Goal: Transaction & Acquisition: Book appointment/travel/reservation

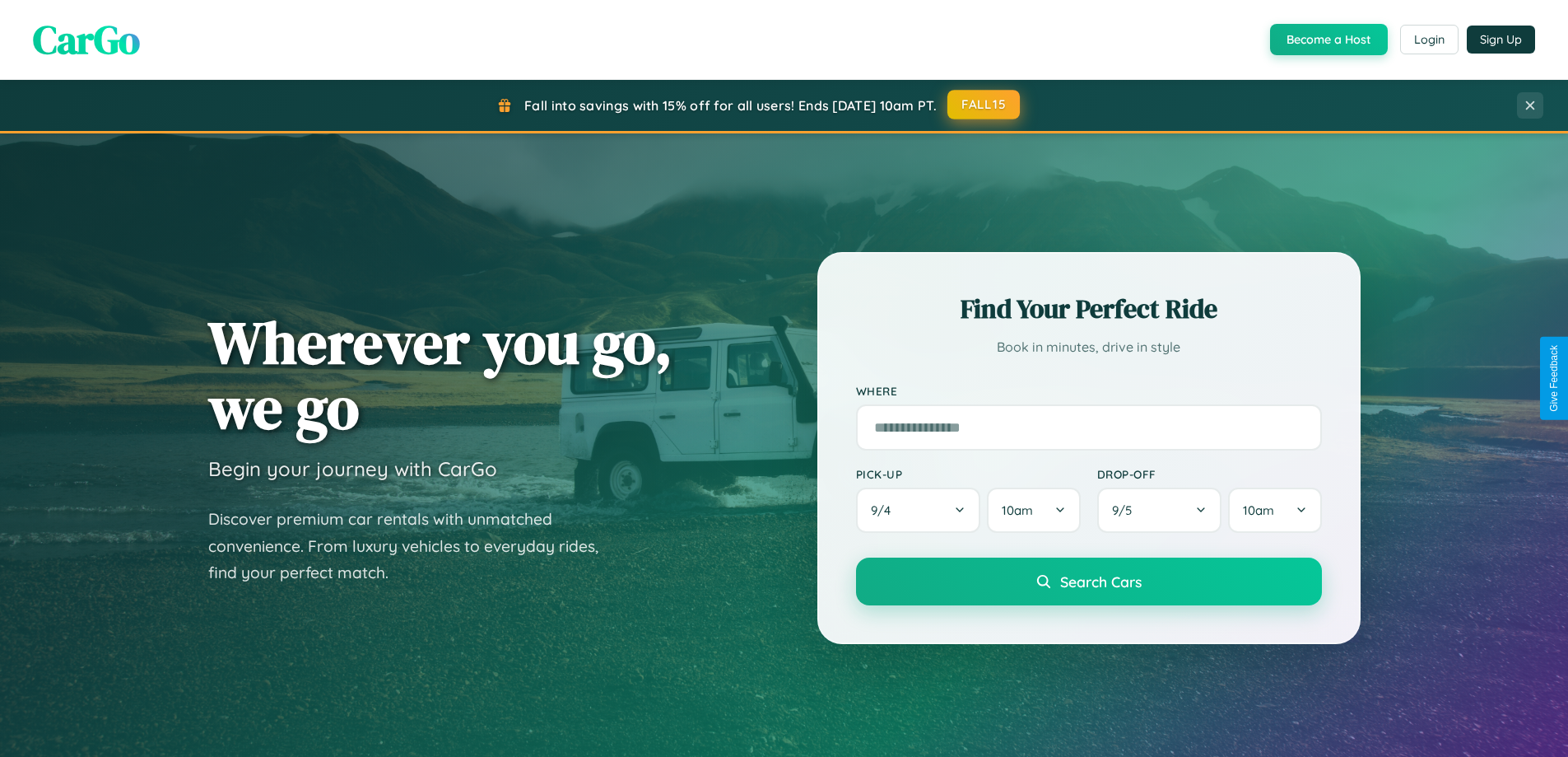
click at [984, 105] on button "FALL15" at bounding box center [983, 104] width 72 height 29
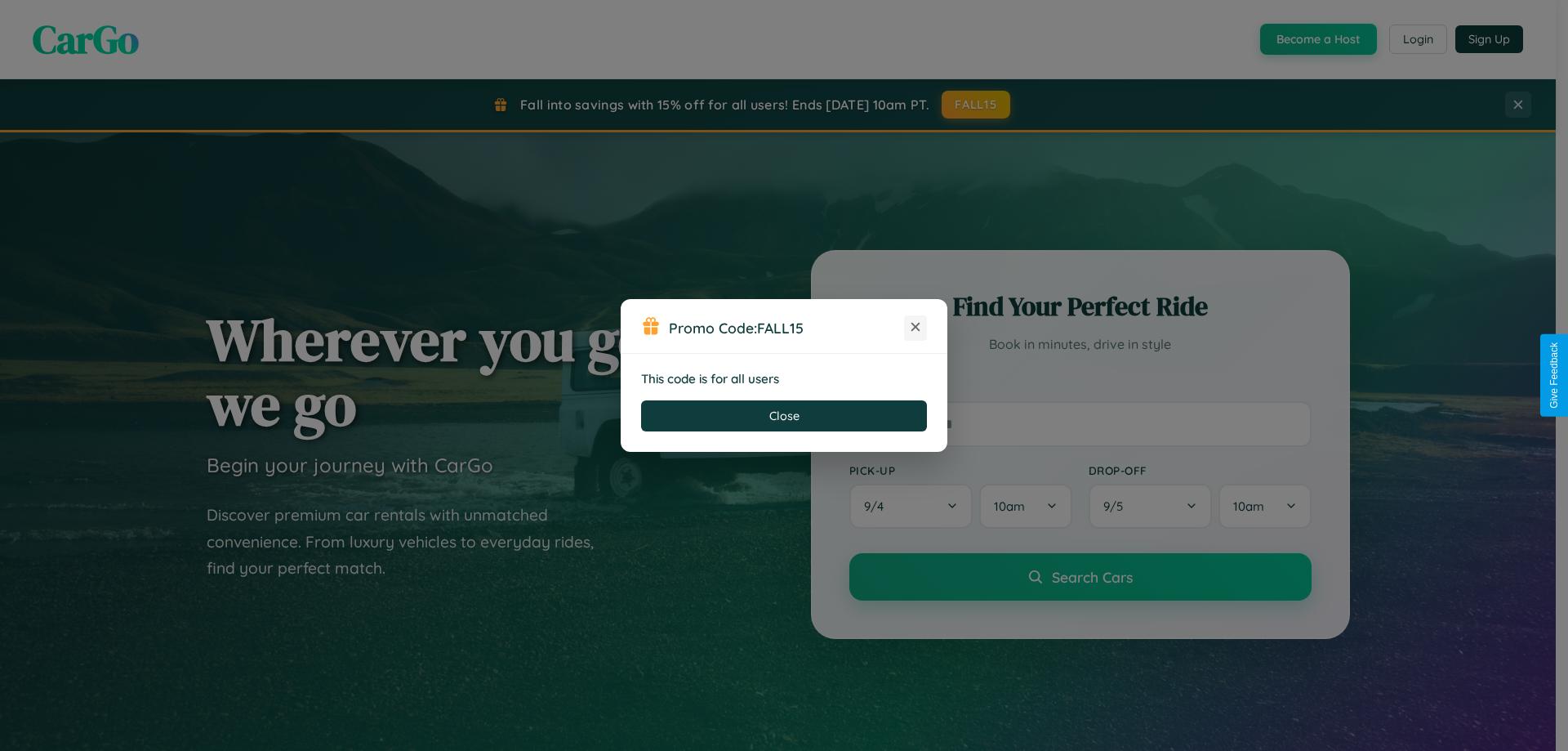
click at [915, 327] on icon at bounding box center [915, 327] width 17 height 17
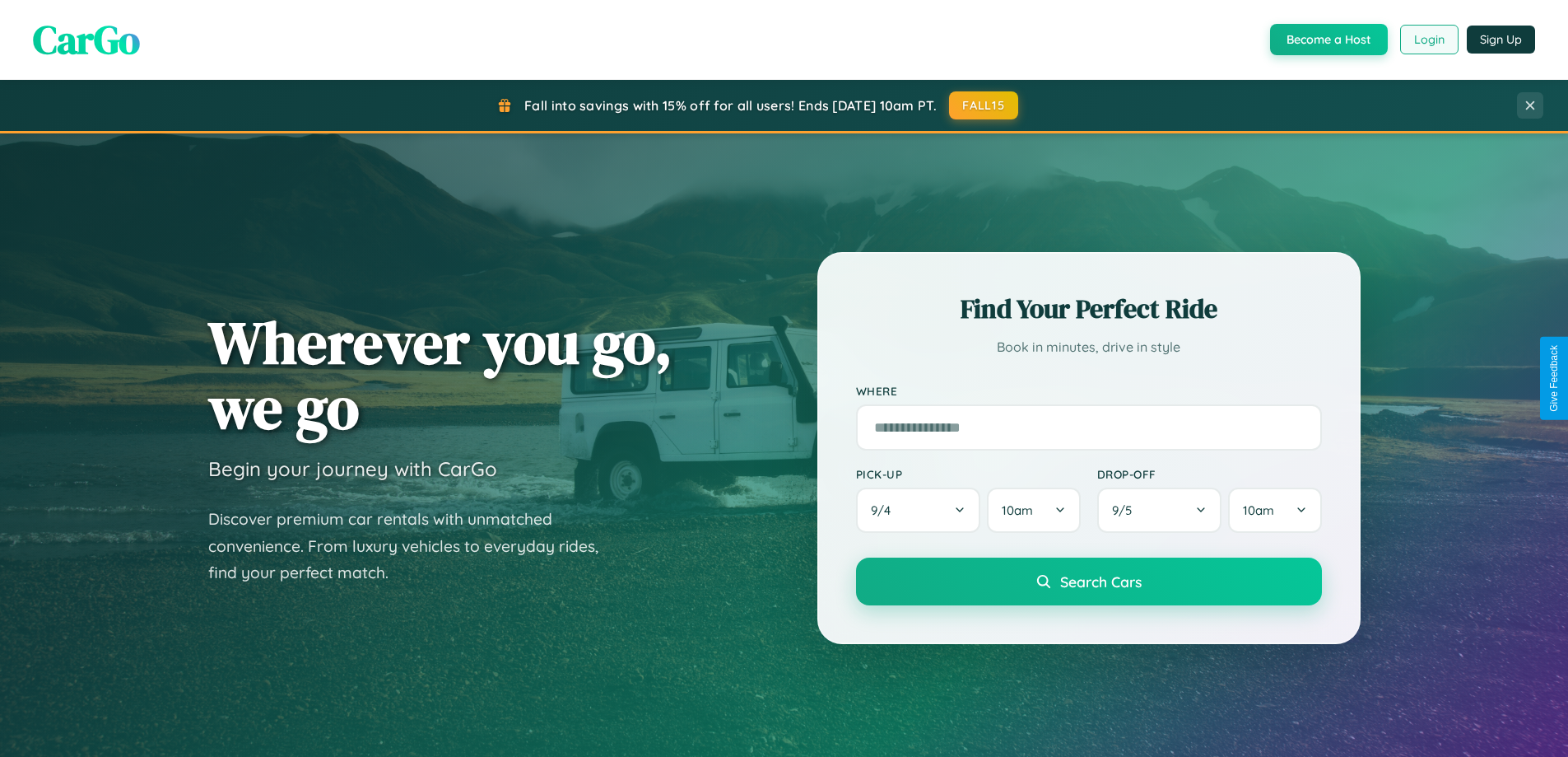
click at [1428, 39] on button "Login" at bounding box center [1430, 39] width 59 height 29
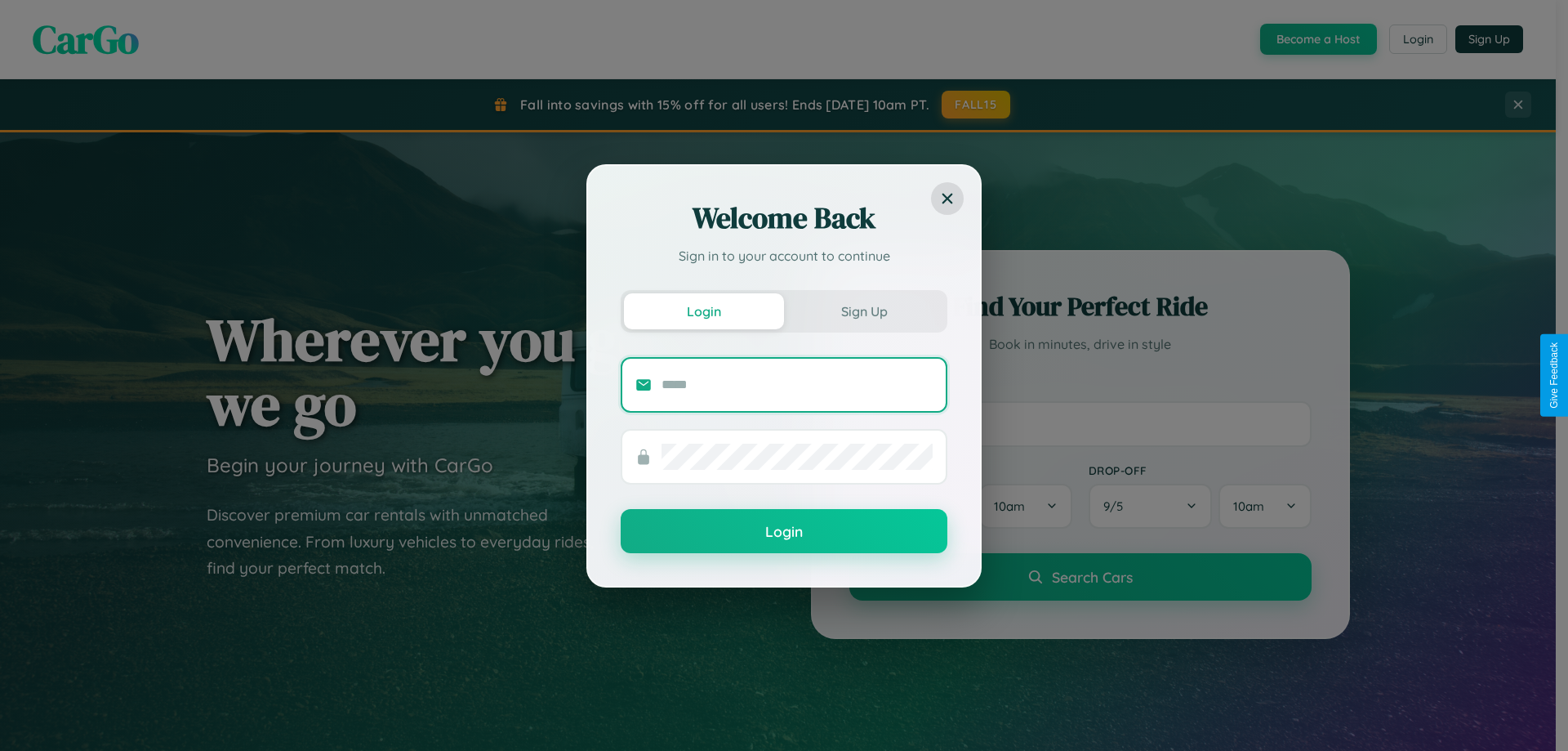
click at [797, 384] on input "text" at bounding box center [797, 384] width 271 height 26
type input "**********"
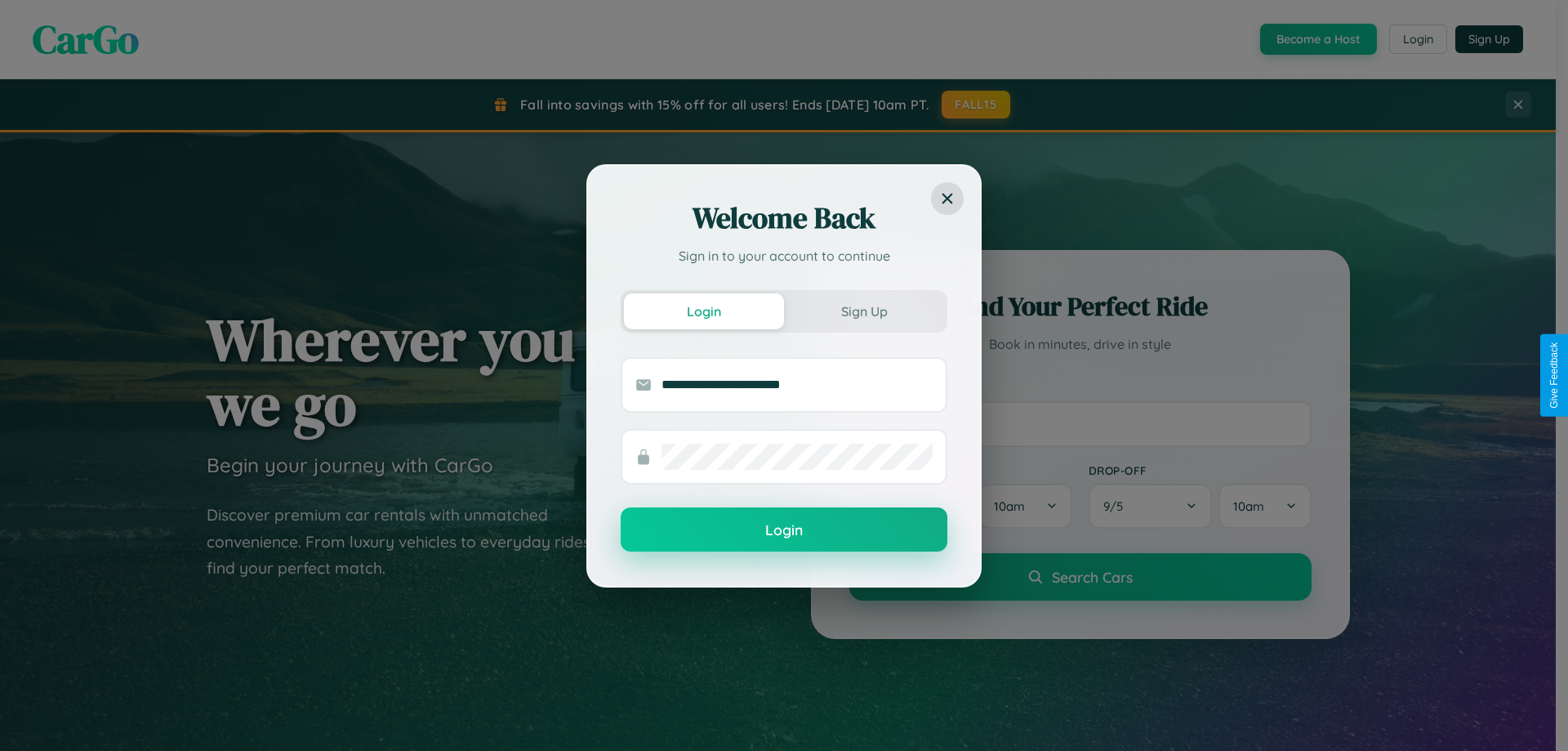
click at [784, 530] on button "Login" at bounding box center [784, 529] width 326 height 44
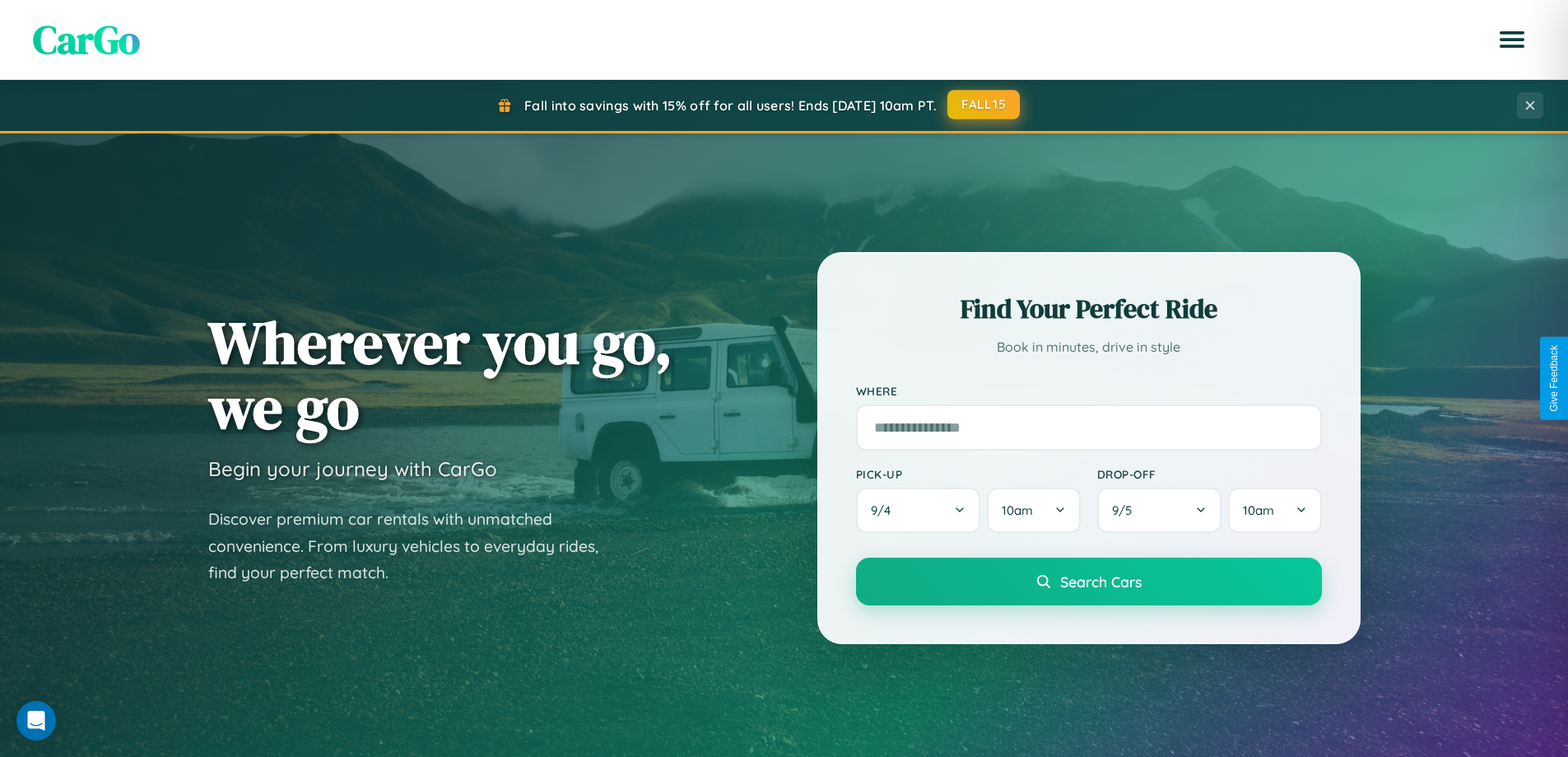
click at [984, 105] on button "FALL15" at bounding box center [983, 104] width 72 height 29
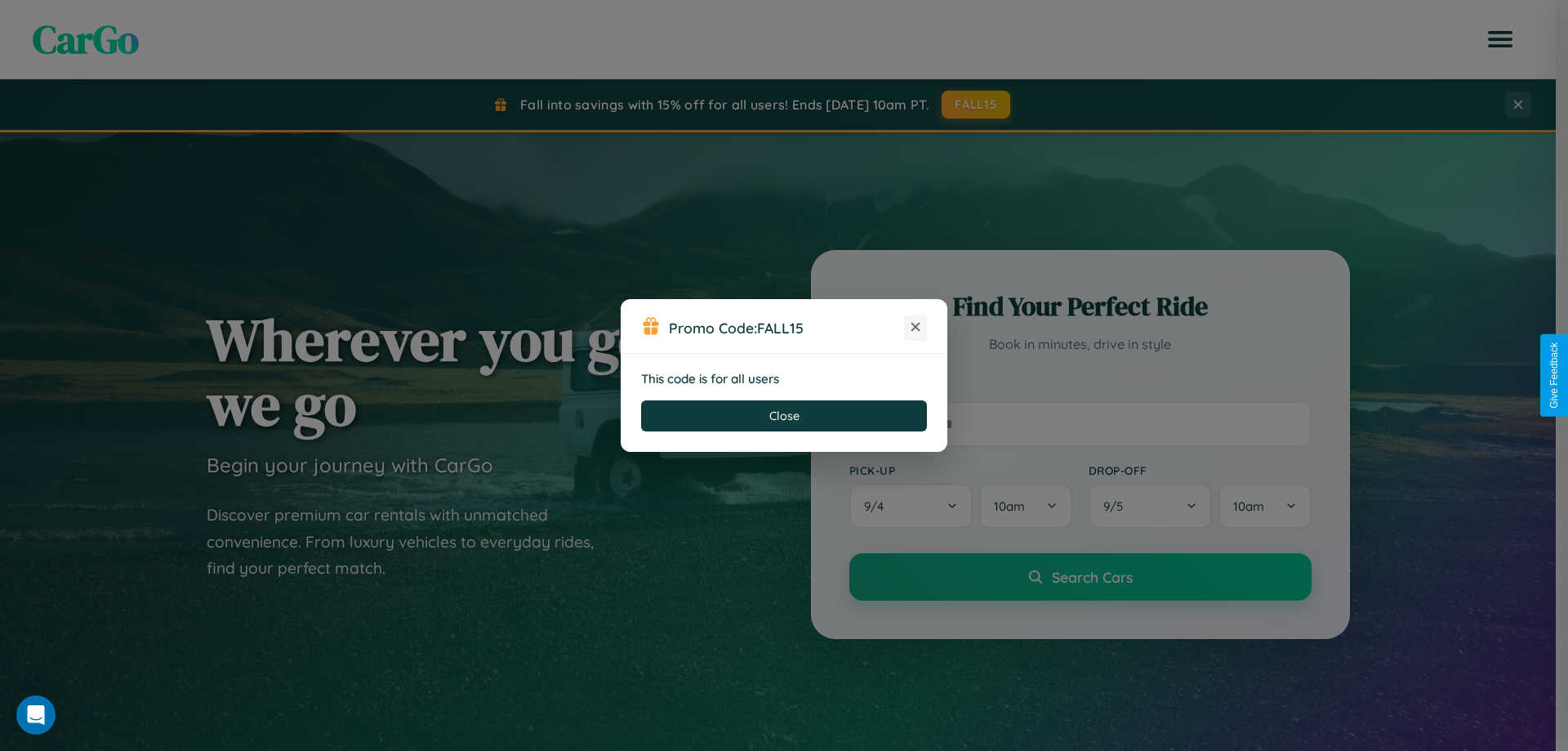
click at [915, 327] on icon at bounding box center [915, 327] width 17 height 17
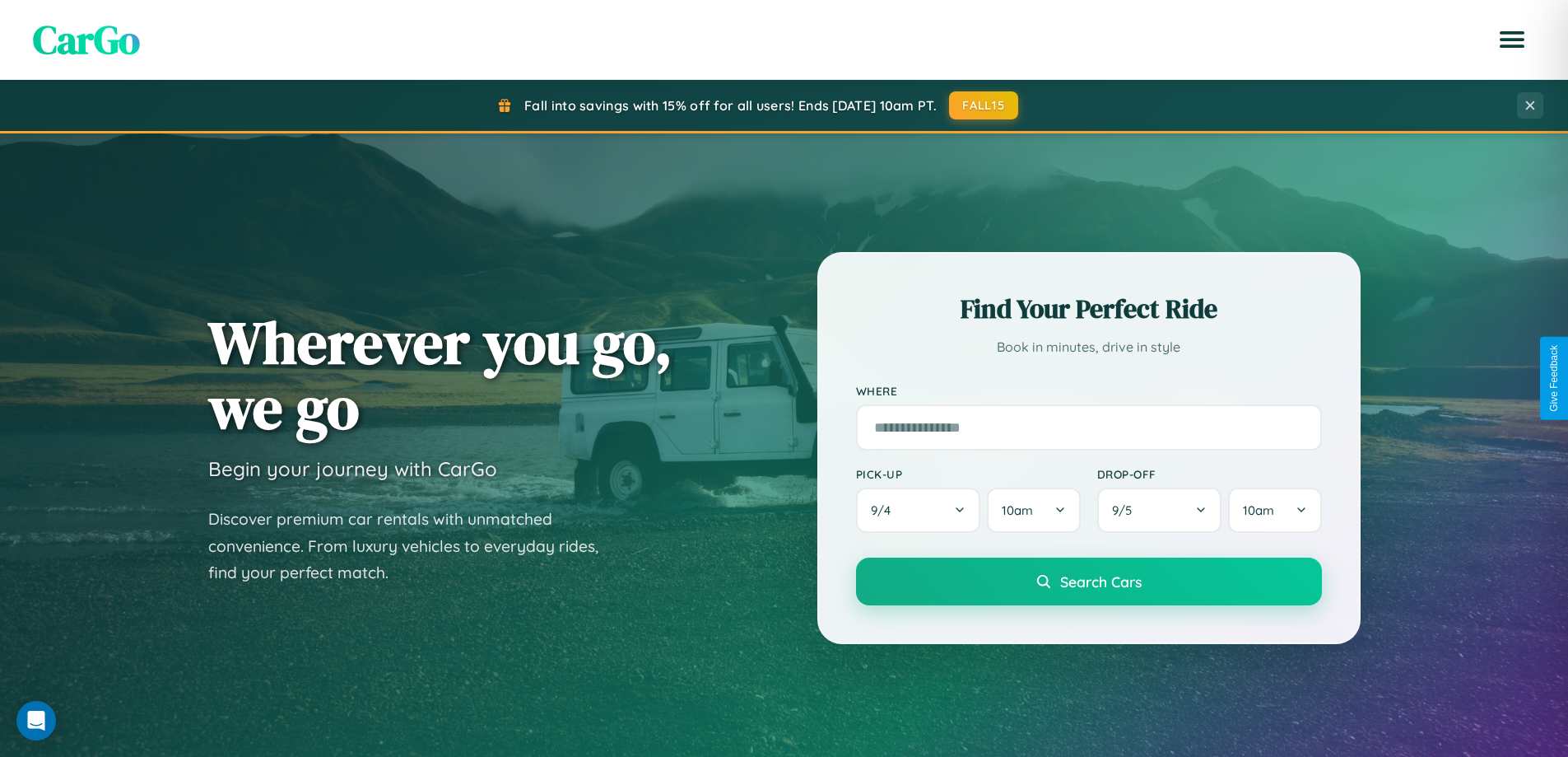
scroll to position [710, 0]
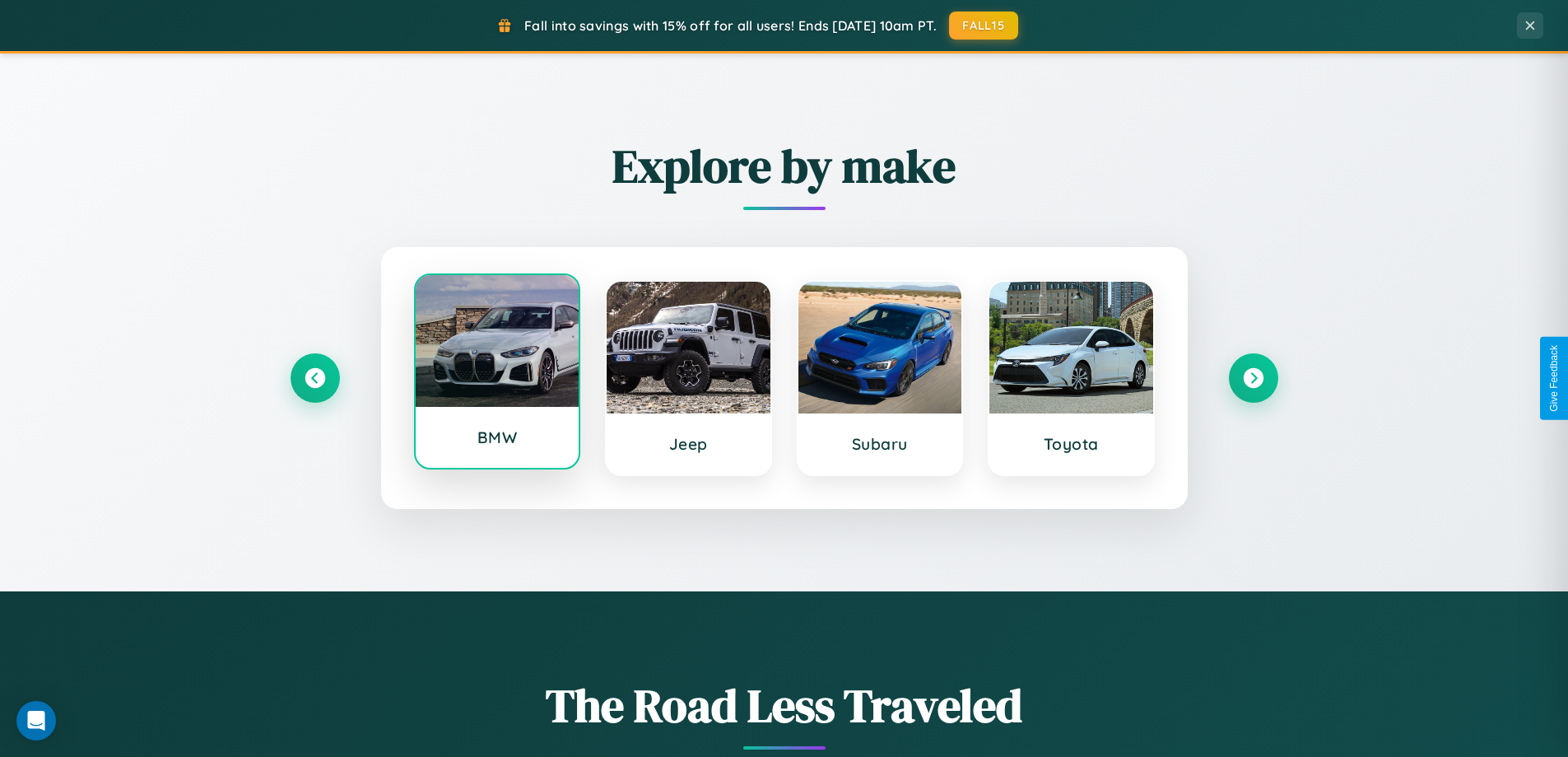
click at [497, 372] on div at bounding box center [497, 341] width 164 height 132
